Goal: Task Accomplishment & Management: Complete application form

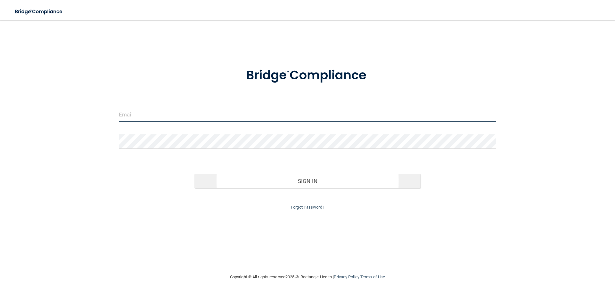
type input "[EMAIL_ADDRESS][DOMAIN_NAME]"
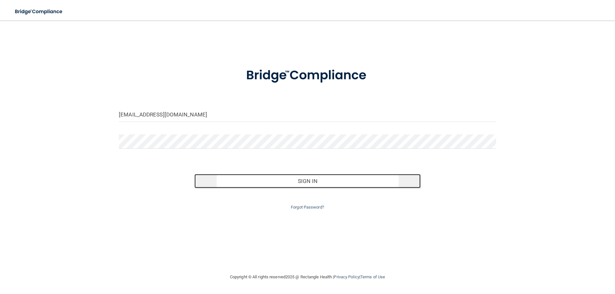
drag, startPoint x: 312, startPoint y: 183, endPoint x: 305, endPoint y: 180, distance: 7.2
click at [312, 183] on button "Sign In" at bounding box center [307, 181] width 226 height 14
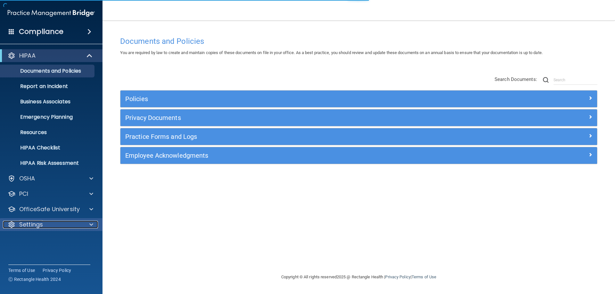
click at [49, 226] on div "Settings" at bounding box center [42, 225] width 79 height 8
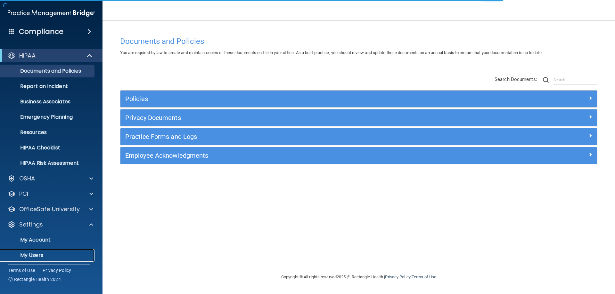
drag, startPoint x: 33, startPoint y: 253, endPoint x: 59, endPoint y: 252, distance: 25.6
click at [33, 253] on p "My Users" at bounding box center [47, 255] width 87 height 6
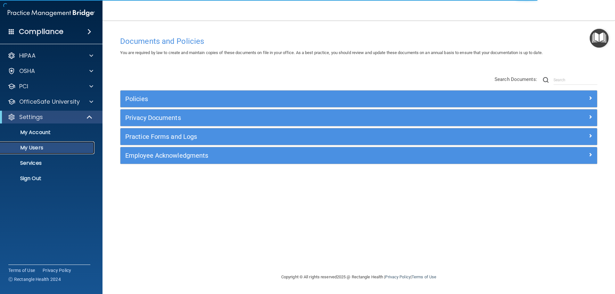
select select "20"
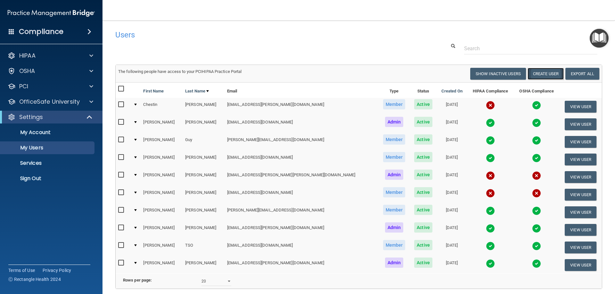
click at [535, 74] on button "Create User" at bounding box center [545, 74] width 36 height 12
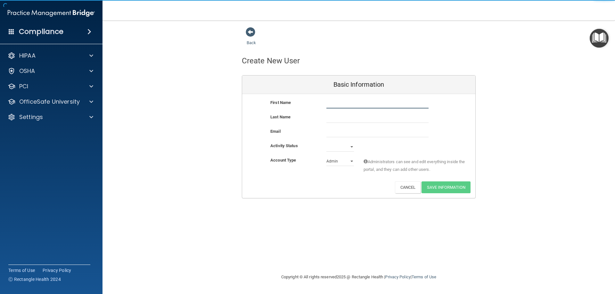
click at [361, 102] on input "text" at bounding box center [377, 104] width 102 height 10
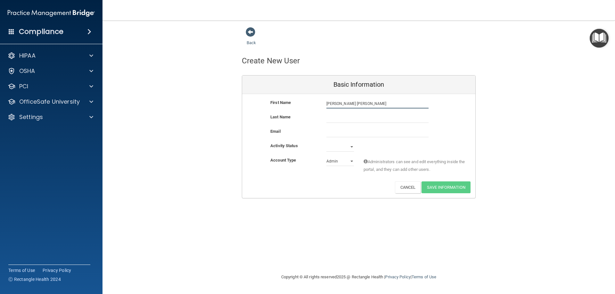
click at [350, 106] on input "[PERSON_NAME] [PERSON_NAME]" at bounding box center [377, 104] width 102 height 10
type input "[PERSON_NAME]"
type input "Ginger"
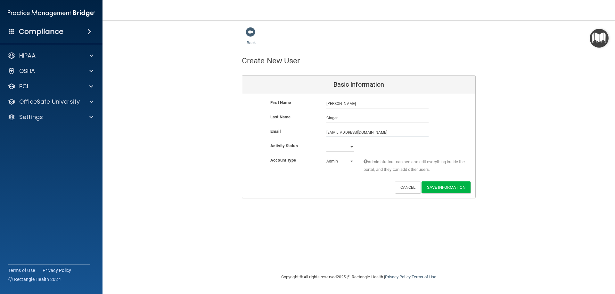
type input "[EMAIL_ADDRESS][DOMAIN_NAME]"
drag, startPoint x: 337, startPoint y: 146, endPoint x: 344, endPoint y: 139, distance: 10.0
click at [337, 145] on select "Active Inactive" at bounding box center [340, 148] width 28 height 10
select select "active"
click at [326, 142] on select "Active Inactive" at bounding box center [340, 147] width 28 height 10
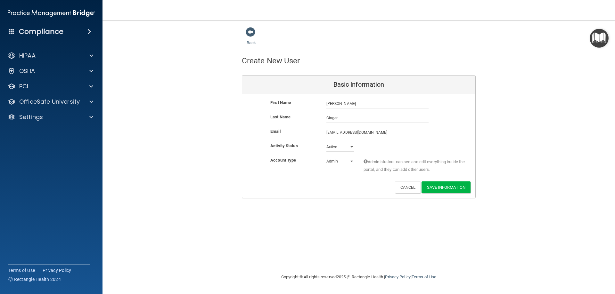
click at [401, 145] on div "Activity Status Active Active Inactive" at bounding box center [358, 147] width 233 height 10
click at [344, 164] on select "Admin Member" at bounding box center [340, 162] width 28 height 10
drag, startPoint x: 405, startPoint y: 148, endPoint x: 414, endPoint y: 151, distance: 8.9
click at [405, 148] on div "Activity Status Active Active Inactive" at bounding box center [358, 147] width 233 height 10
click at [343, 162] on select "Admin Member" at bounding box center [340, 162] width 28 height 10
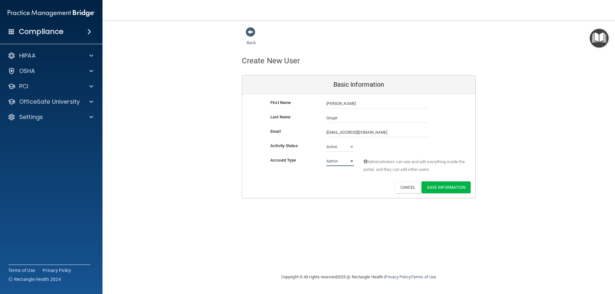
select select "practice_member"
click at [326, 157] on select "Admin Member" at bounding box center [340, 162] width 28 height 10
click at [449, 188] on button "Save Information" at bounding box center [445, 188] width 49 height 12
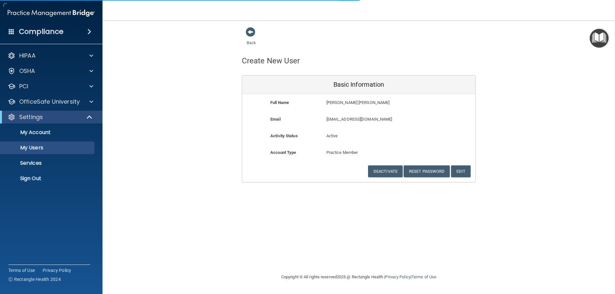
select select "20"
